Goal: Use online tool/utility: Utilize a website feature to perform a specific function

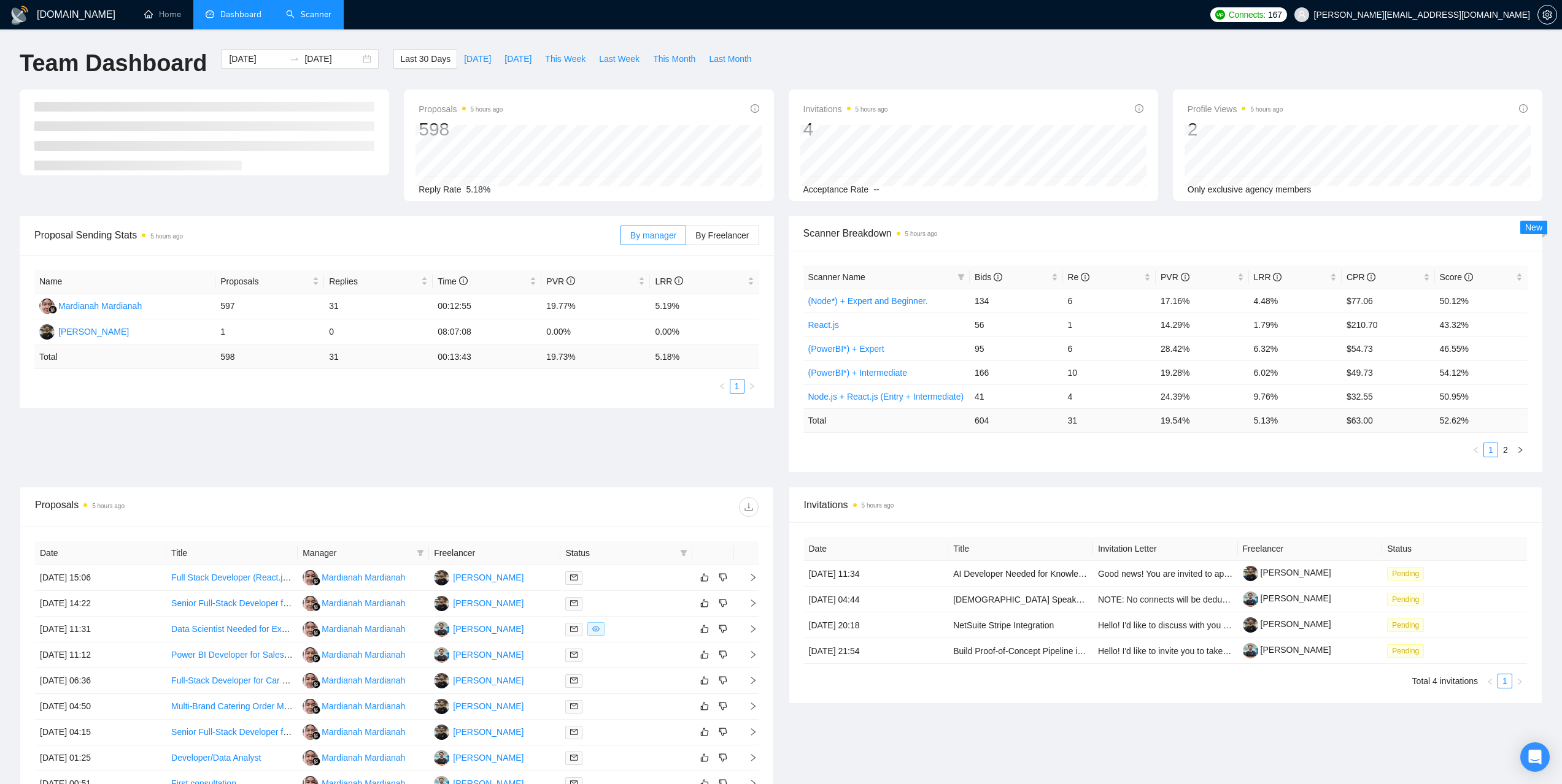
click at [307, 9] on link "Scanner" at bounding box center [309, 14] width 46 height 10
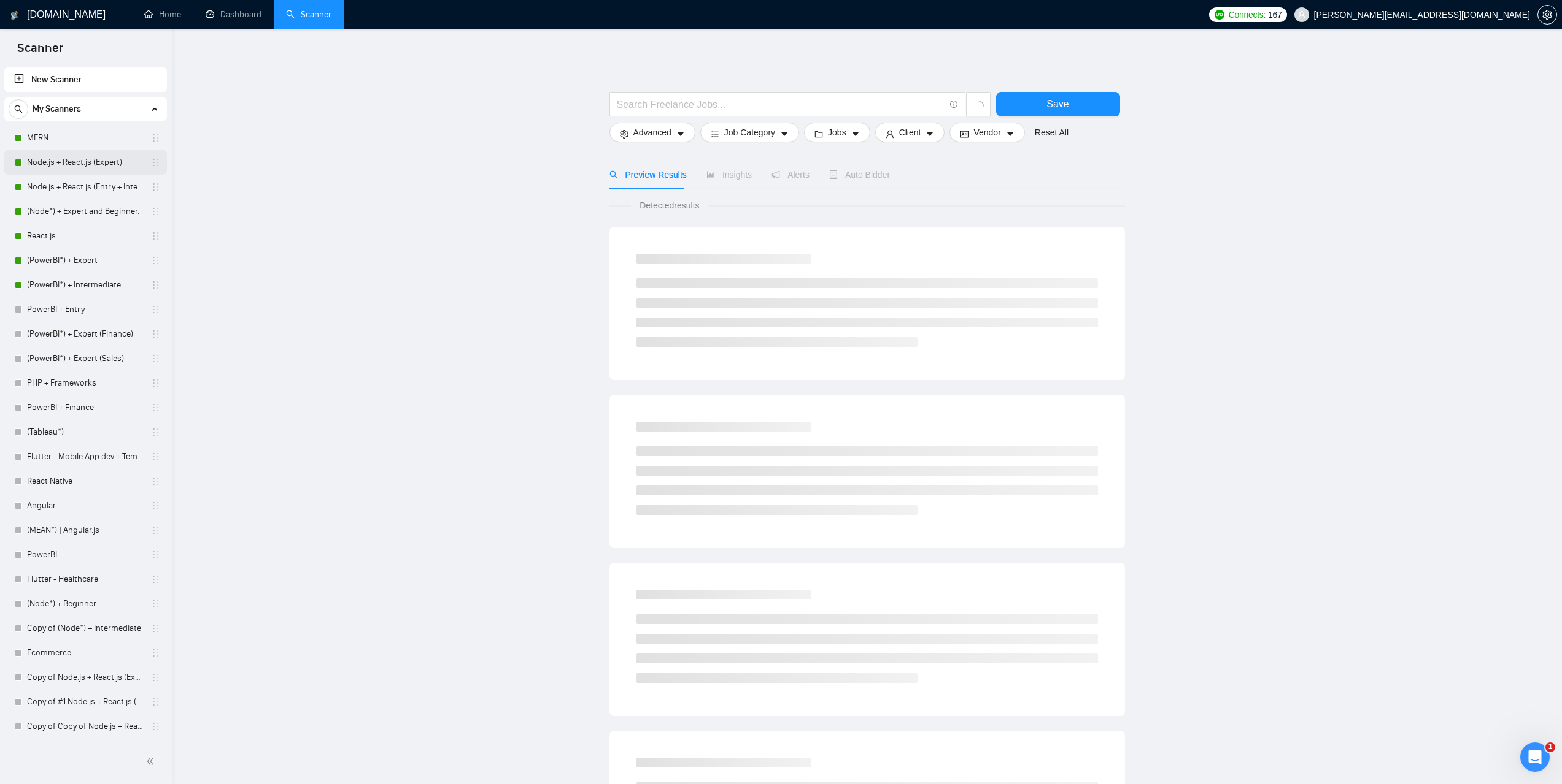
click at [54, 151] on link "Node.js + React.js (Expert)" at bounding box center [85, 162] width 116 height 25
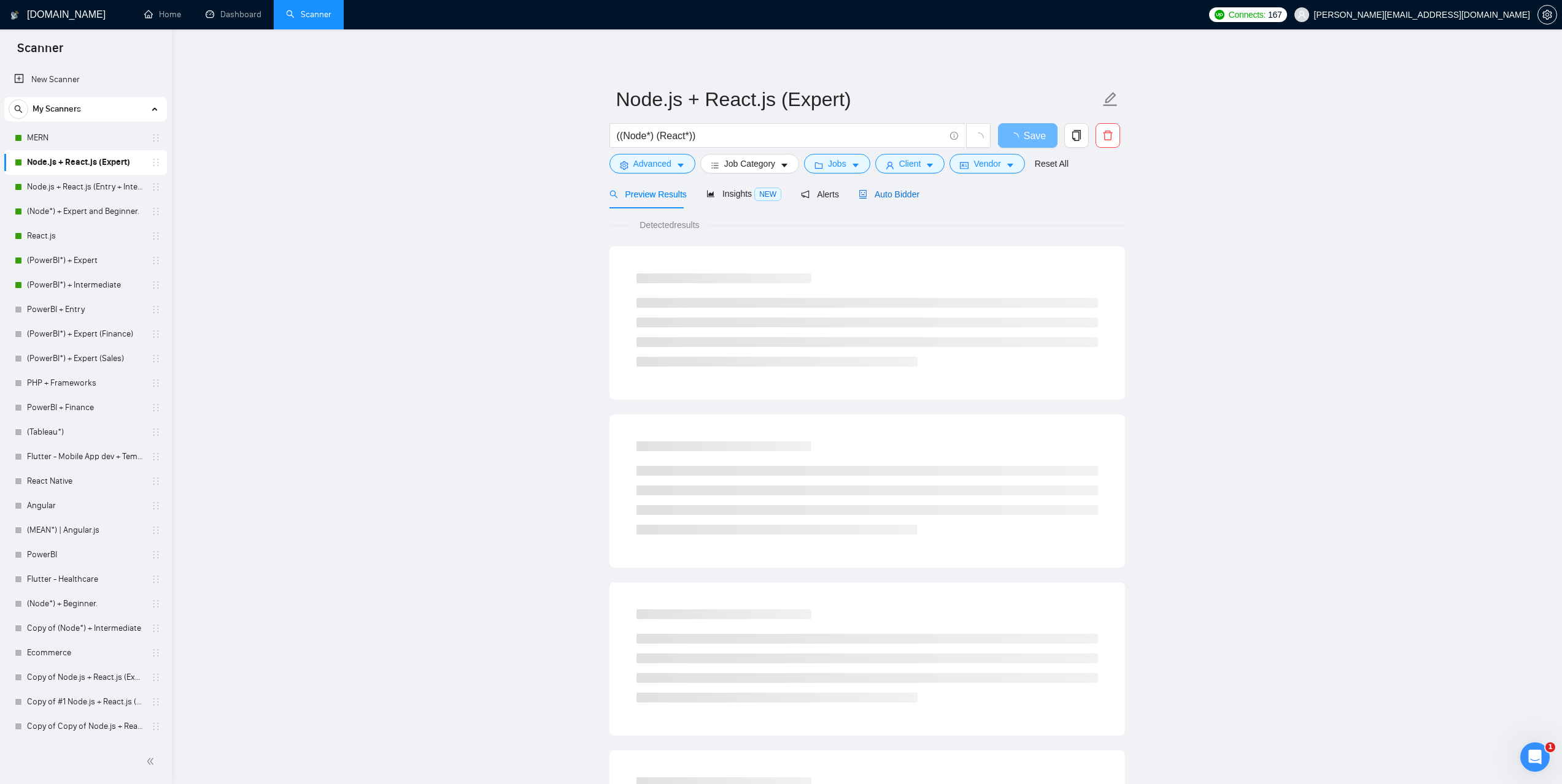
click at [880, 201] on div "Auto Bidder" at bounding box center [888, 195] width 61 height 14
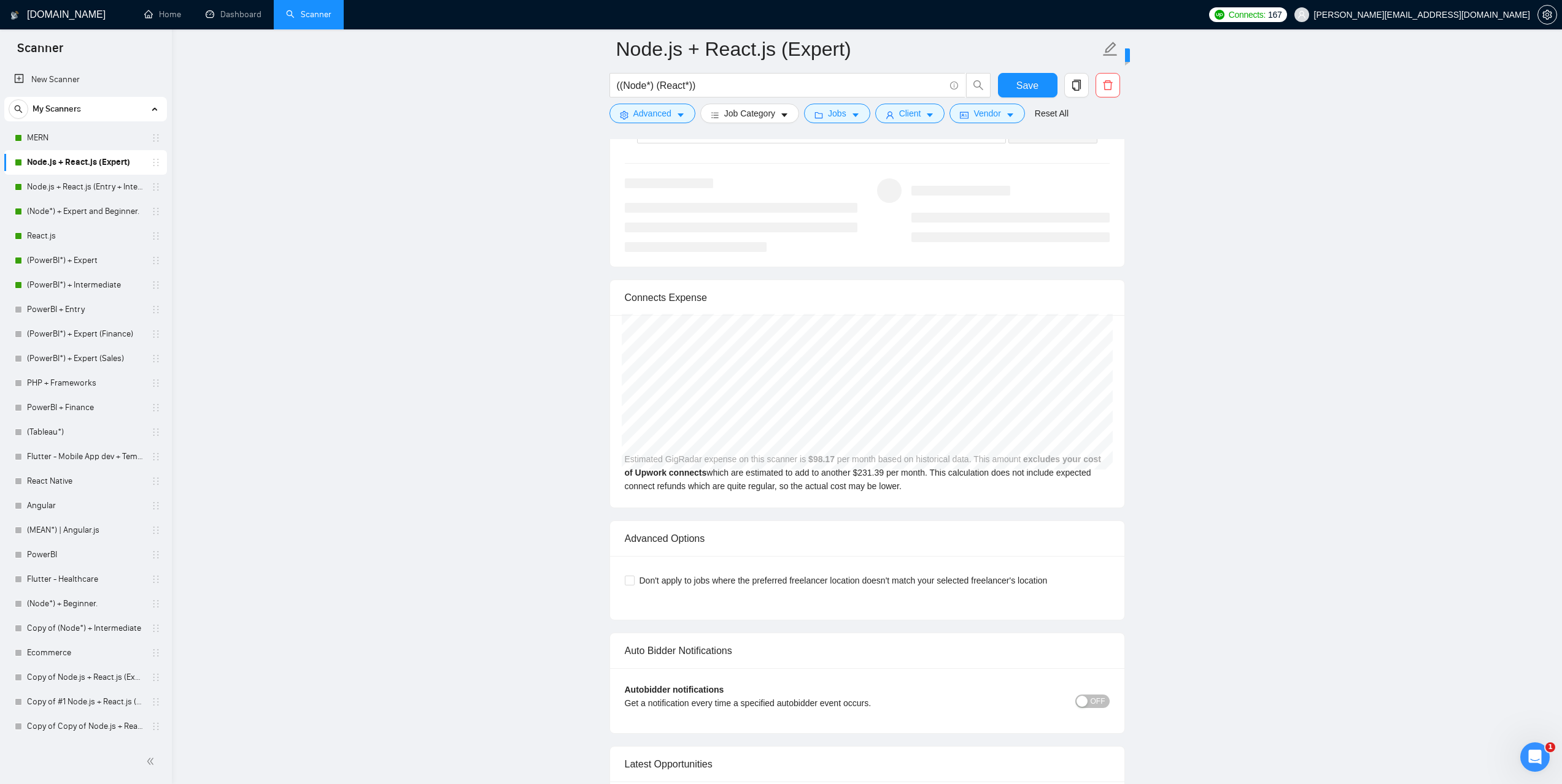
scroll to position [2453, 0]
